Goal: Task Accomplishment & Management: Use online tool/utility

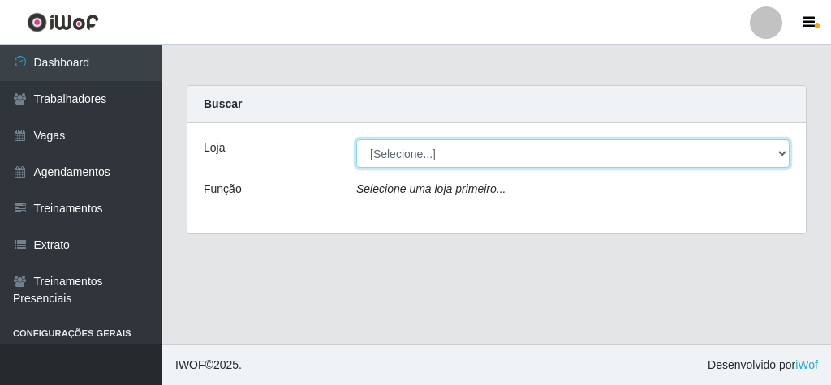
click at [637, 148] on select "[Selecione...] Rede Econômico - Malvinas Rede Econômico - Prata" at bounding box center [572, 154] width 433 height 28
select select "194"
click at [356, 140] on select "[Selecione...] Rede Econômico - Malvinas Rede Econômico - Prata" at bounding box center [572, 154] width 433 height 28
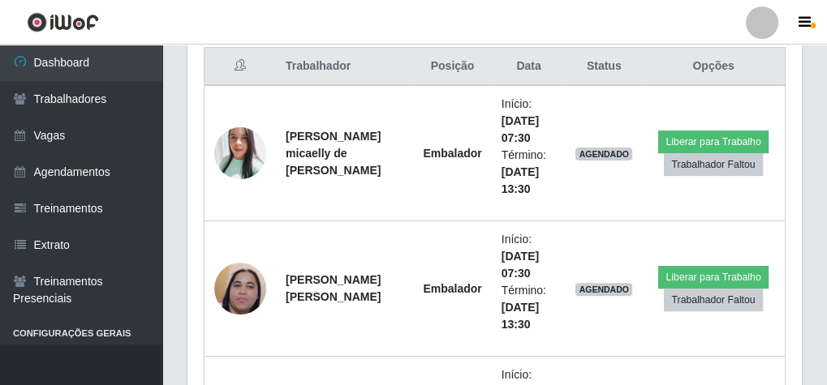
scroll to position [649, 0]
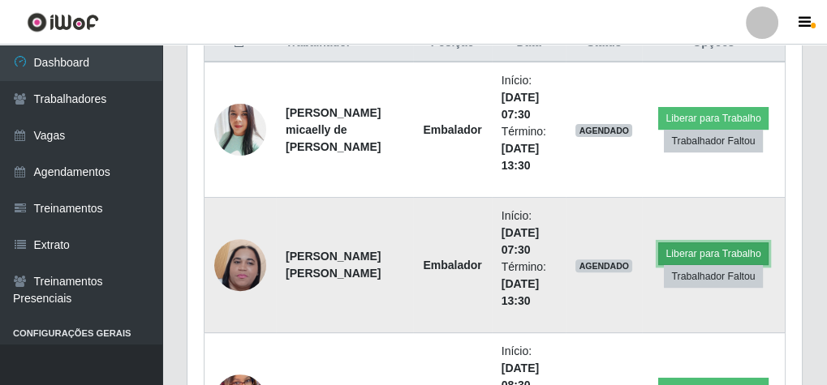
click at [719, 243] on button "Liberar para Trabalho" at bounding box center [713, 254] width 110 height 23
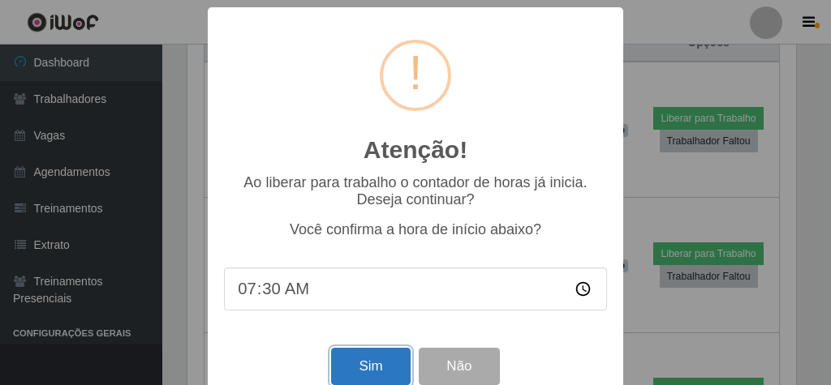
click at [347, 362] on button "Sim" at bounding box center [370, 367] width 79 height 38
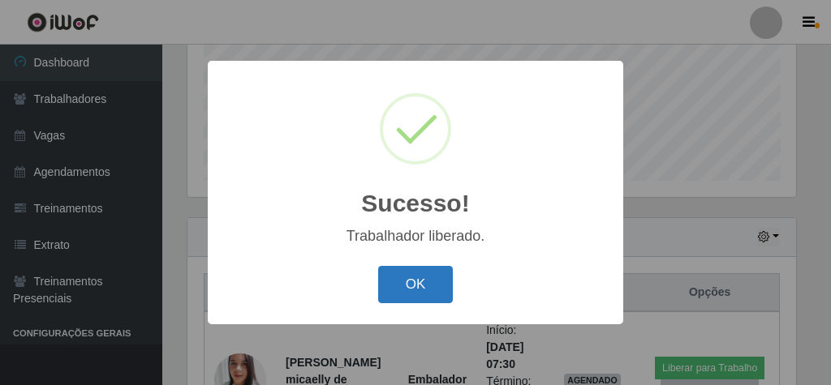
click at [424, 277] on button "OK" at bounding box center [415, 285] width 75 height 38
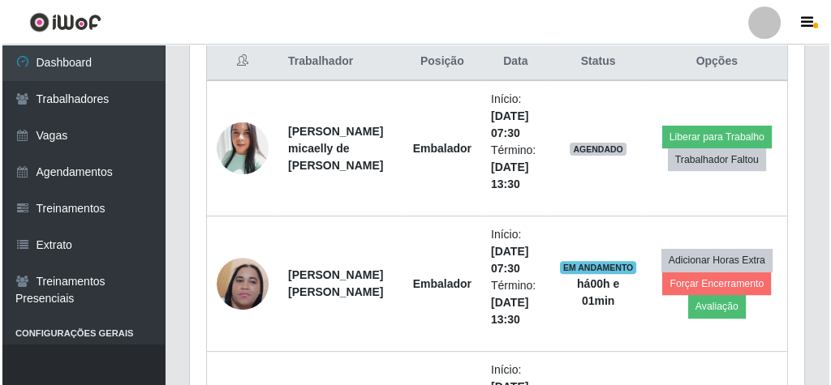
scroll to position [659, 0]
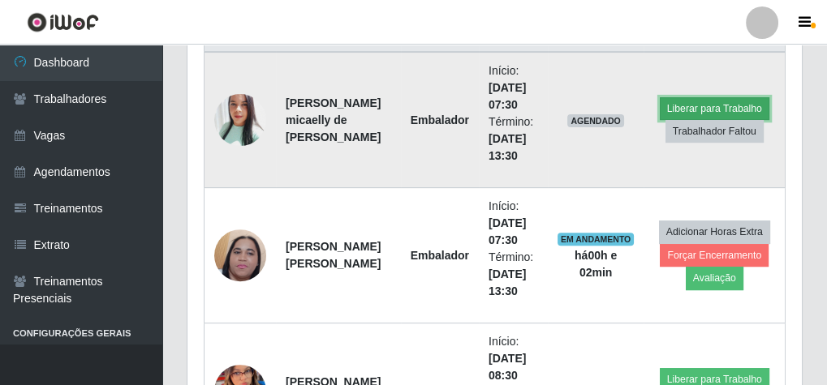
click at [681, 102] on button "Liberar para Trabalho" at bounding box center [714, 108] width 110 height 23
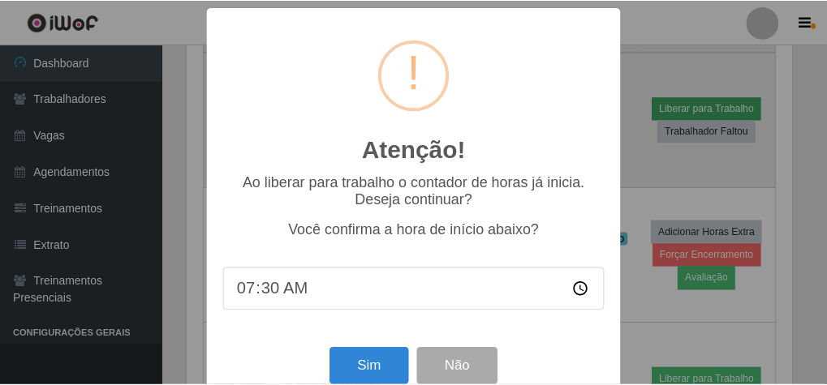
scroll to position [336, 608]
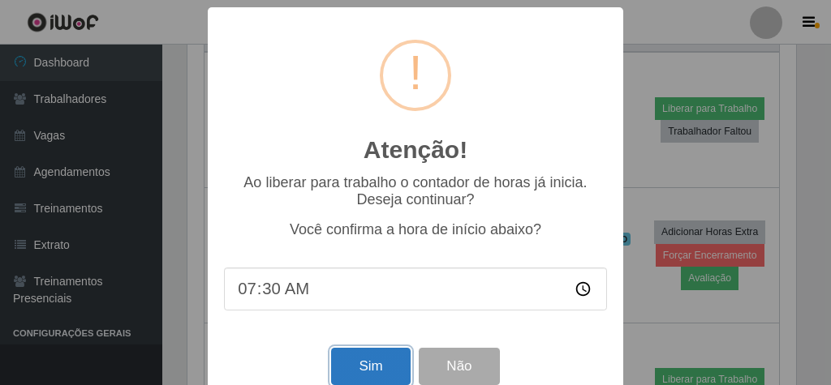
click at [379, 375] on button "Sim" at bounding box center [370, 367] width 79 height 38
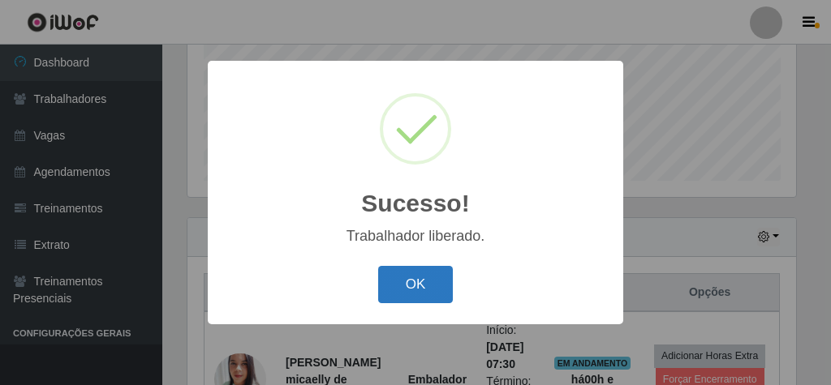
click at [426, 270] on button "OK" at bounding box center [415, 285] width 75 height 38
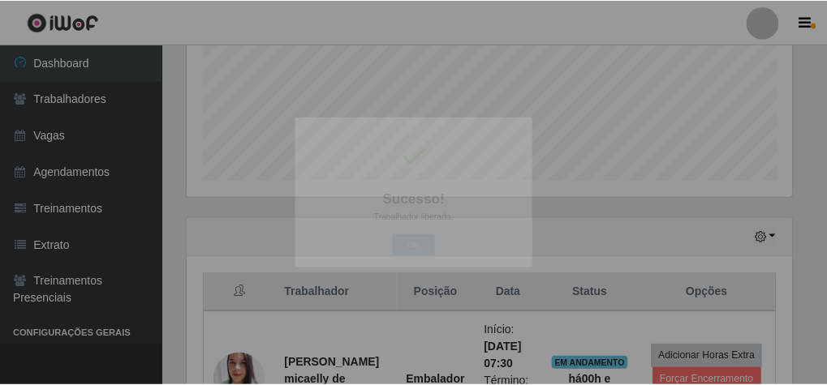
scroll to position [336, 614]
